Goal: Task Accomplishment & Management: Manage account settings

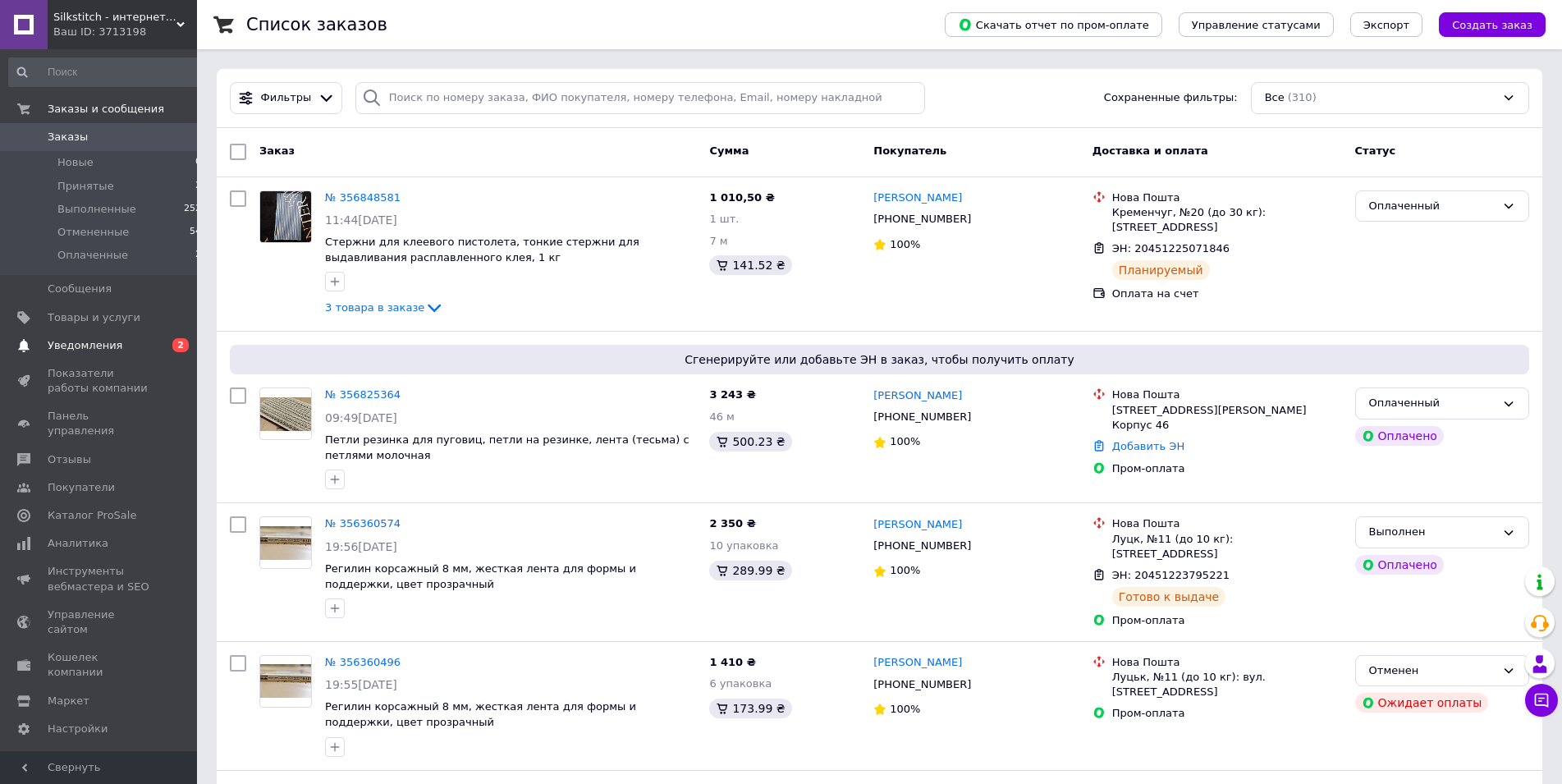
click at [153, 347] on span "0 2" at bounding box center [174, 345] width 45 height 15
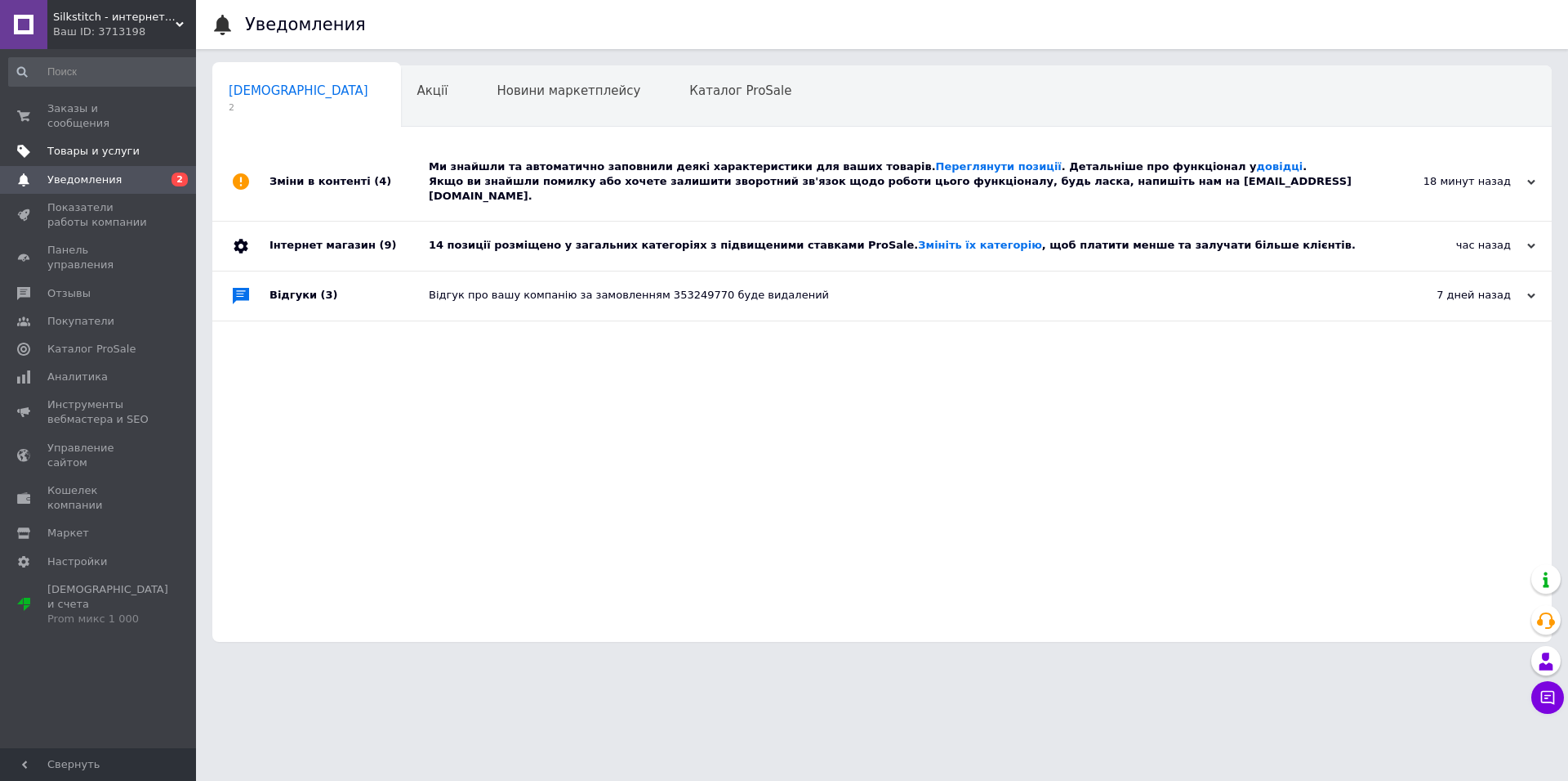
click at [165, 137] on link "Товары и услуги" at bounding box center [105, 151] width 210 height 27
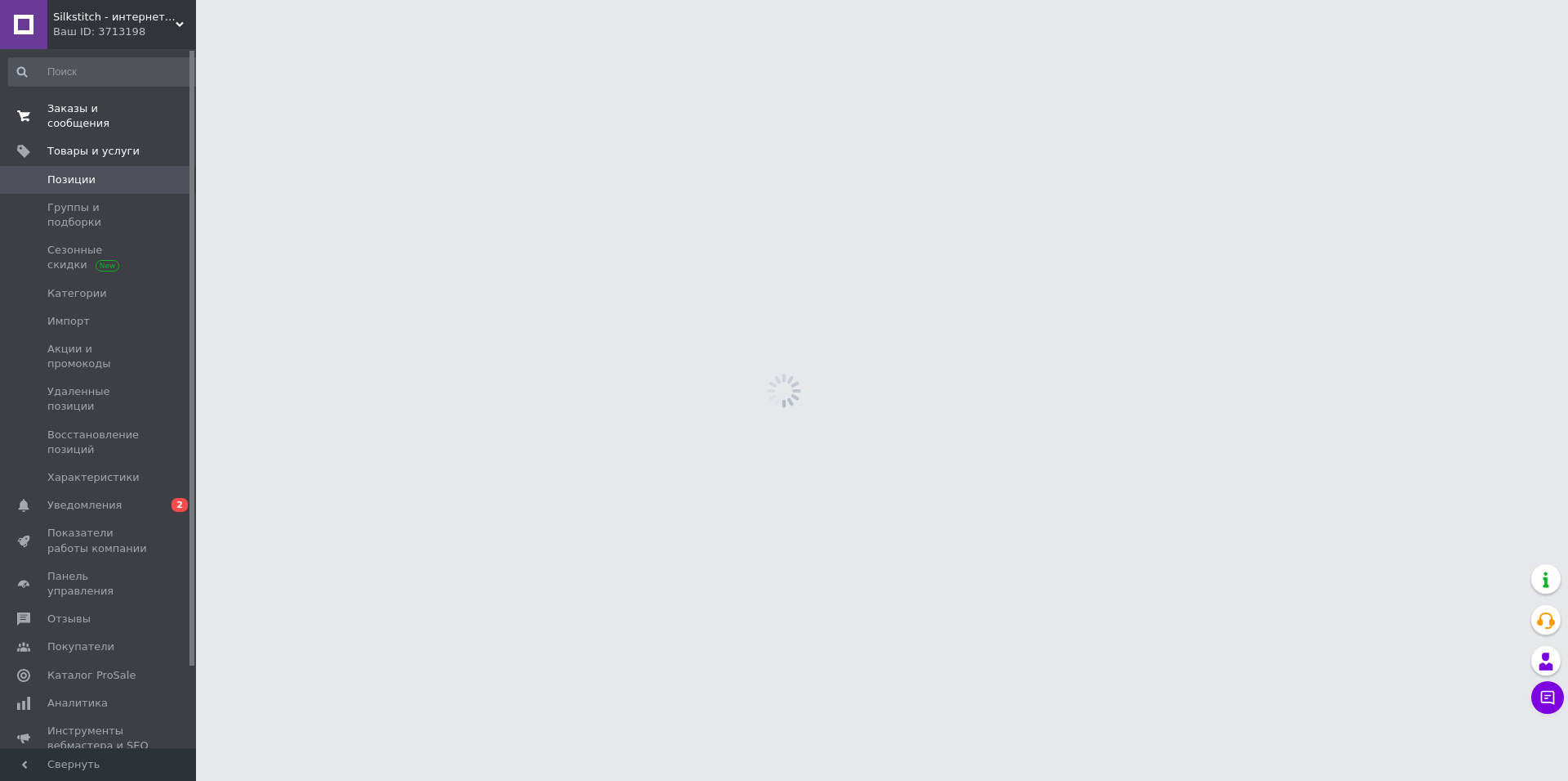
click at [157, 109] on span "0 0" at bounding box center [173, 116] width 45 height 29
